Goal: Information Seeking & Learning: Learn about a topic

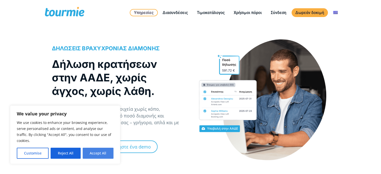
click at [97, 158] on button "Accept All" at bounding box center [98, 153] width 31 height 11
checkbox input "true"
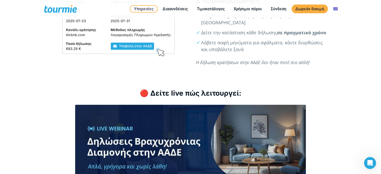
scroll to position [588, 0]
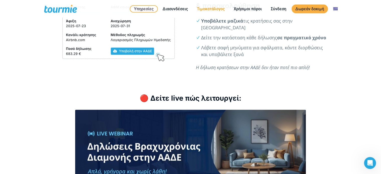
click at [213, 10] on link "Τιμοκατάλογος" at bounding box center [210, 9] width 35 height 6
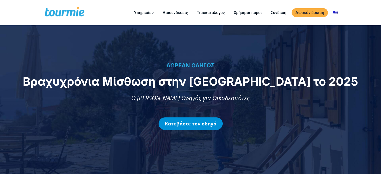
click at [192, 125] on link "Κατεβάστε τον οδηγό" at bounding box center [190, 123] width 64 height 13
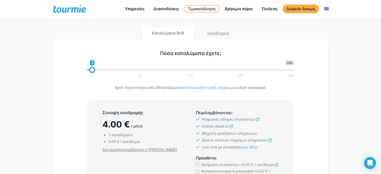
type input "2"
click at [91, 71] on span at bounding box center [91, 70] width 6 height 6
click at [79, 89] on div "Έχετε περισσότερα από 200 καταλύματα; Επικοινωνήστε μαζί μας για μια ειδική προ…" at bounding box center [190, 89] width 260 height 11
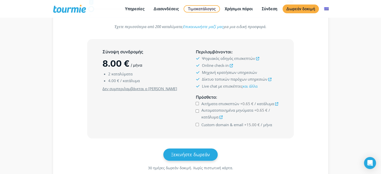
scroll to position [113, 0]
click at [276, 104] on icon at bounding box center [276, 103] width 3 height 3
click at [221, 116] on icon at bounding box center [220, 117] width 3 height 3
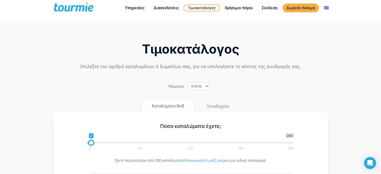
scroll to position [0, 0]
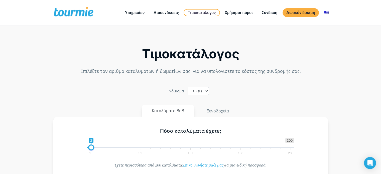
drag, startPoint x: 186, startPoint y: 60, endPoint x: 118, endPoint y: 93, distance: 75.1
click at [118, 93] on div "Nόμισμα EUR (€) USD ($) GBP (£)" at bounding box center [191, 91] width 278 height 8
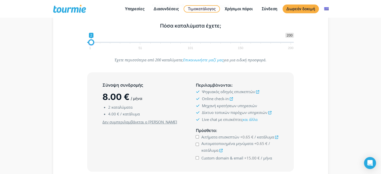
scroll to position [82, 0]
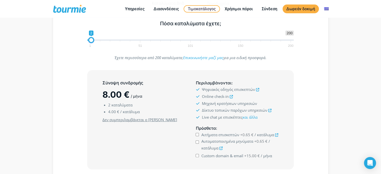
click at [258, 90] on icon at bounding box center [257, 89] width 3 height 3
click at [229, 97] on icon at bounding box center [230, 96] width 3 height 3
click at [270, 111] on icon at bounding box center [269, 110] width 3 height 3
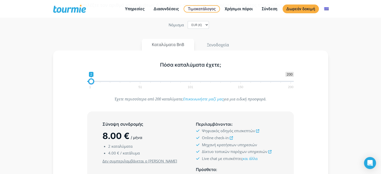
scroll to position [0, 0]
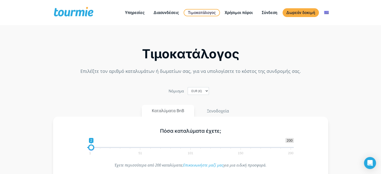
click at [80, 9] on span at bounding box center [73, 13] width 41 height 12
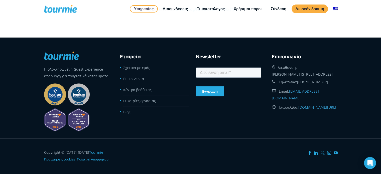
scroll to position [1212, 0]
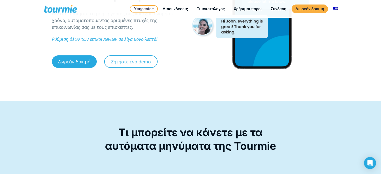
scroll to position [77, 0]
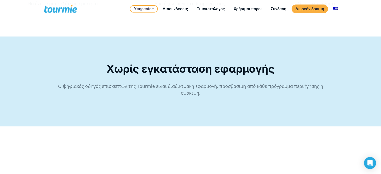
scroll to position [786, 0]
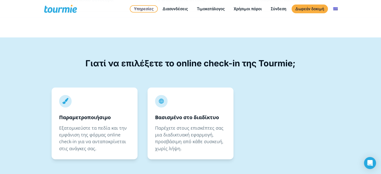
scroll to position [803, 0]
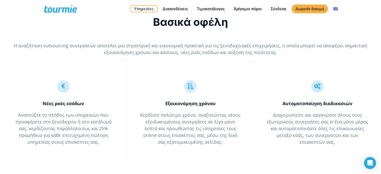
scroll to position [760, 0]
